Goal: Task Accomplishment & Management: Use online tool/utility

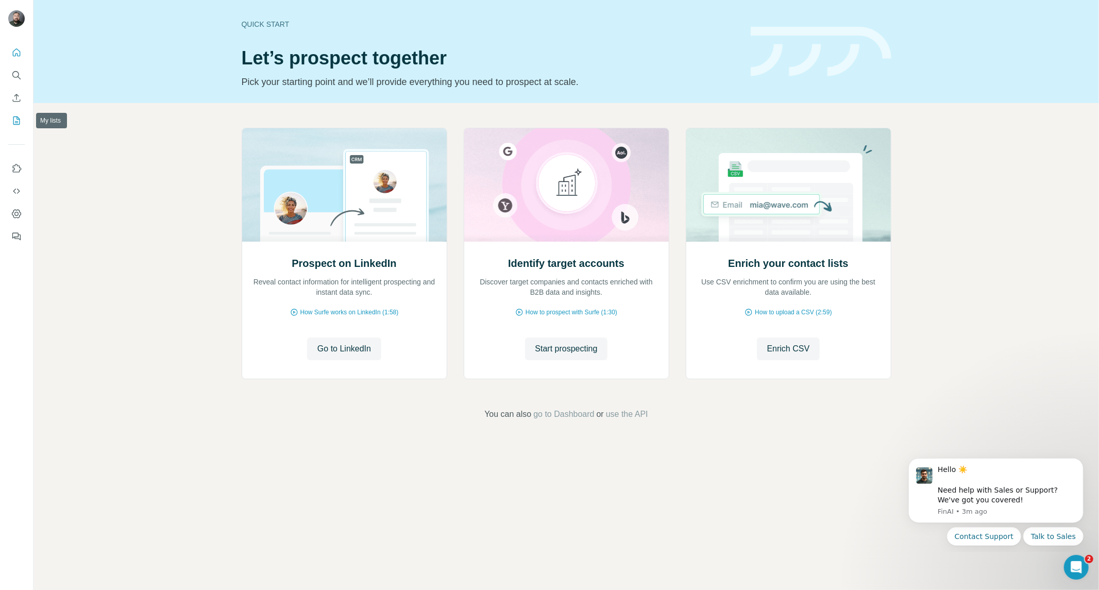
click at [19, 122] on icon "My lists" at bounding box center [16, 120] width 7 height 8
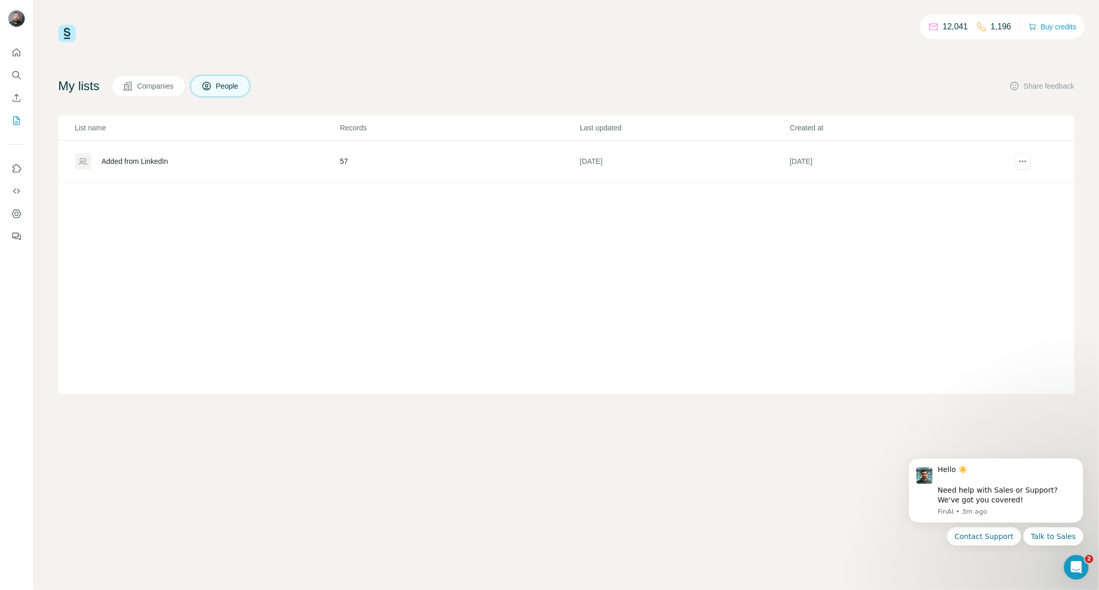
click at [344, 160] on td "57" at bounding box center [459, 162] width 240 height 42
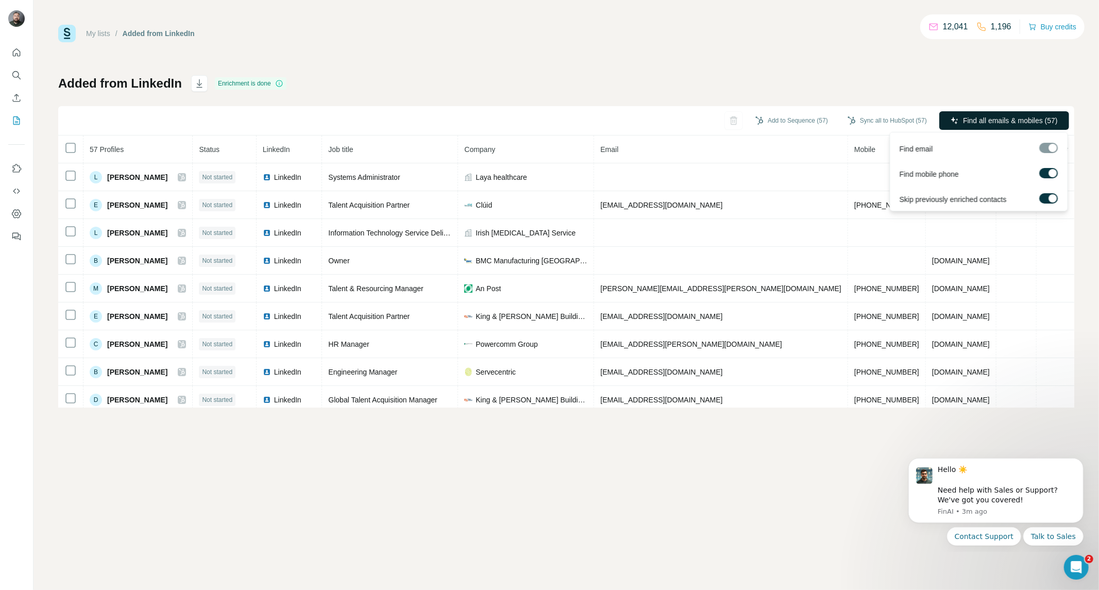
click at [979, 122] on span "Find all emails & mobiles (57)" at bounding box center [1010, 120] width 95 height 10
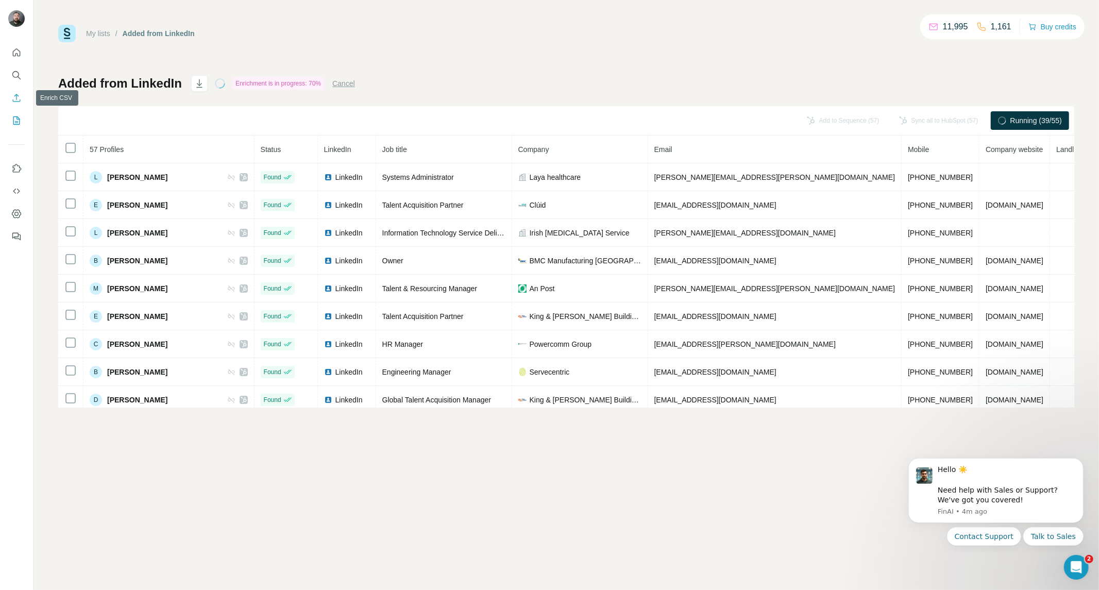
click at [19, 98] on icon "Enrich CSV" at bounding box center [16, 98] width 10 height 10
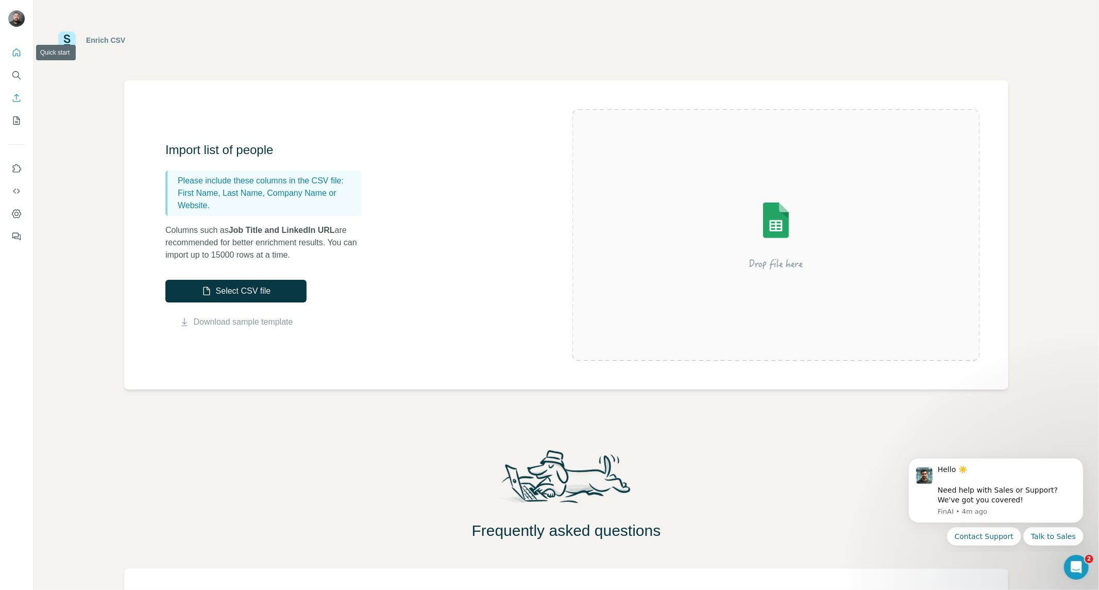
click at [15, 55] on icon "Quick start" at bounding box center [17, 52] width 8 height 8
